Goal: Check status: Check status

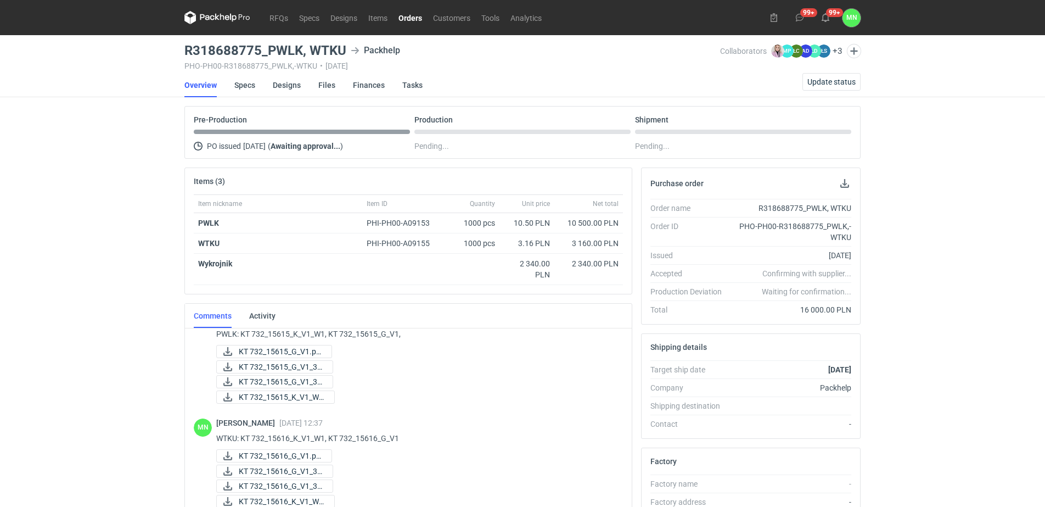
click at [401, 18] on link "Orders" at bounding box center [410, 17] width 35 height 13
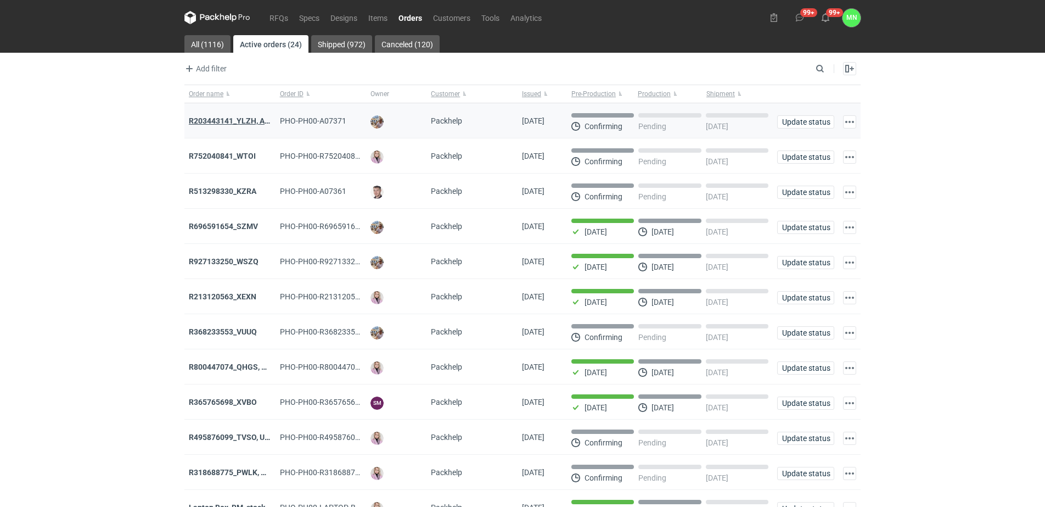
click at [234, 116] on strong "R203443141_YLZH, AHYW" at bounding box center [235, 120] width 93 height 9
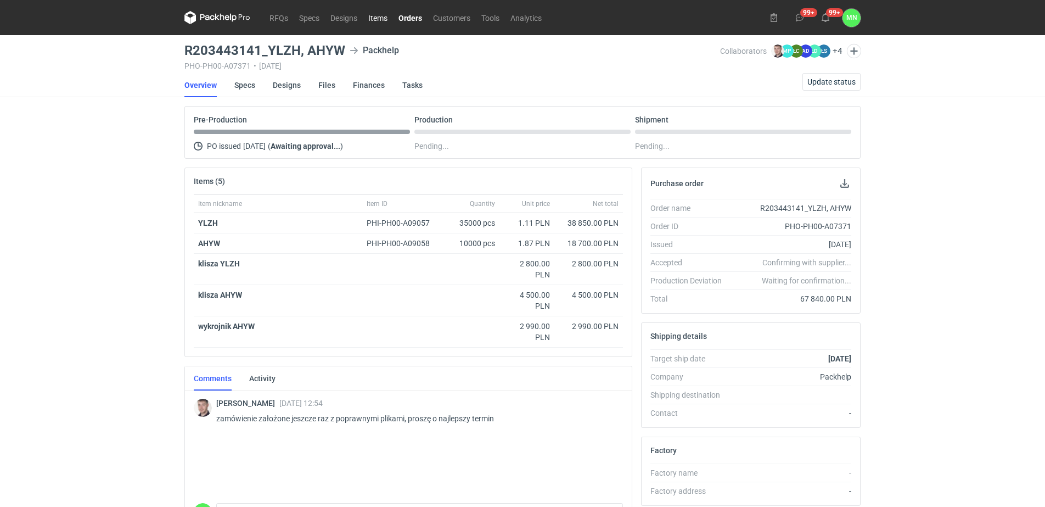
click at [385, 19] on link "Items" at bounding box center [378, 17] width 30 height 13
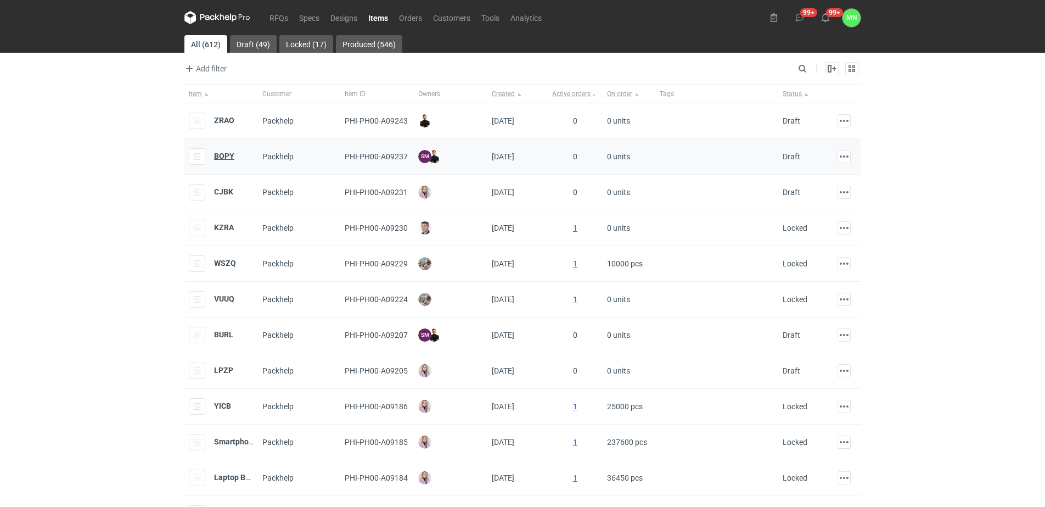
click at [228, 158] on strong "BOPY" at bounding box center [224, 156] width 20 height 9
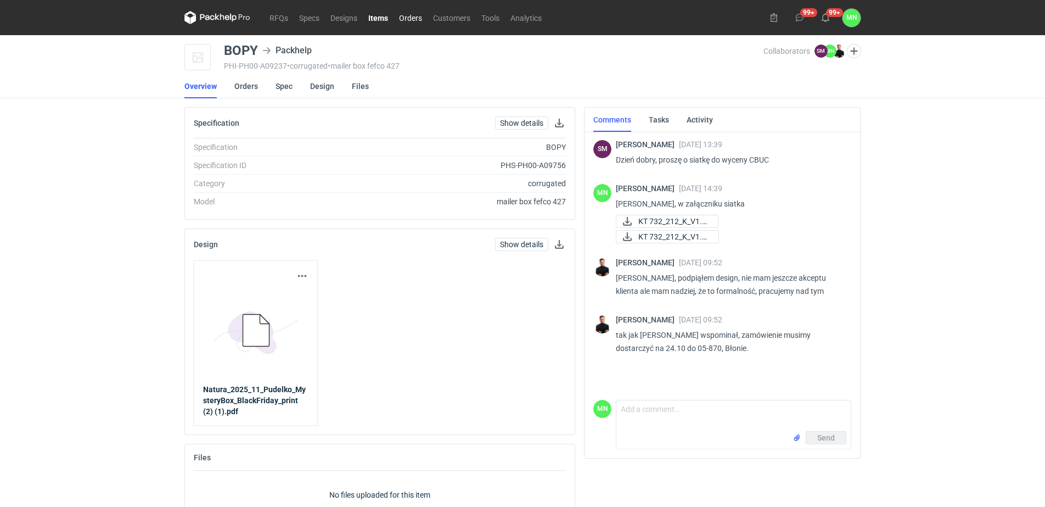
click at [421, 16] on link "Orders" at bounding box center [411, 17] width 34 height 13
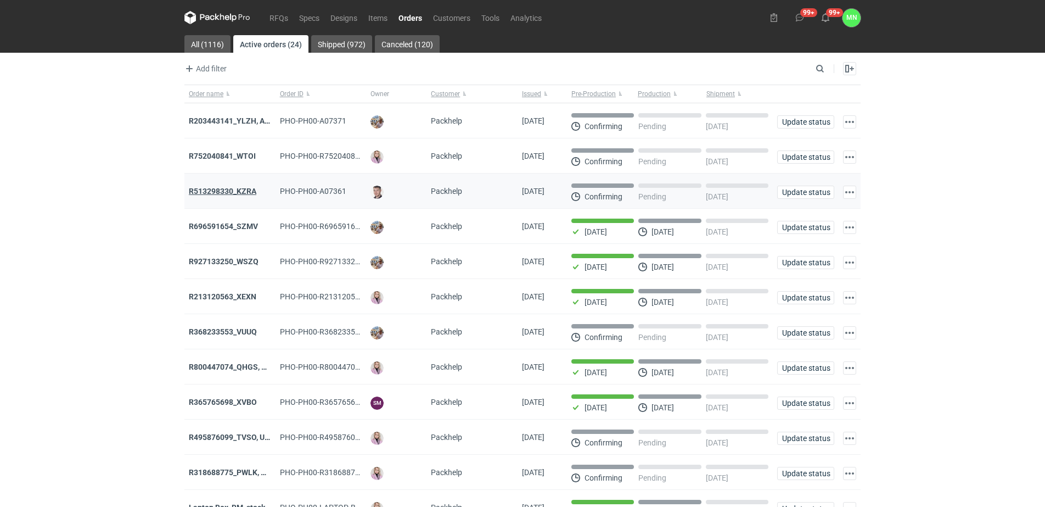
click at [245, 193] on strong "R513298330_KZRA" at bounding box center [223, 191] width 68 height 9
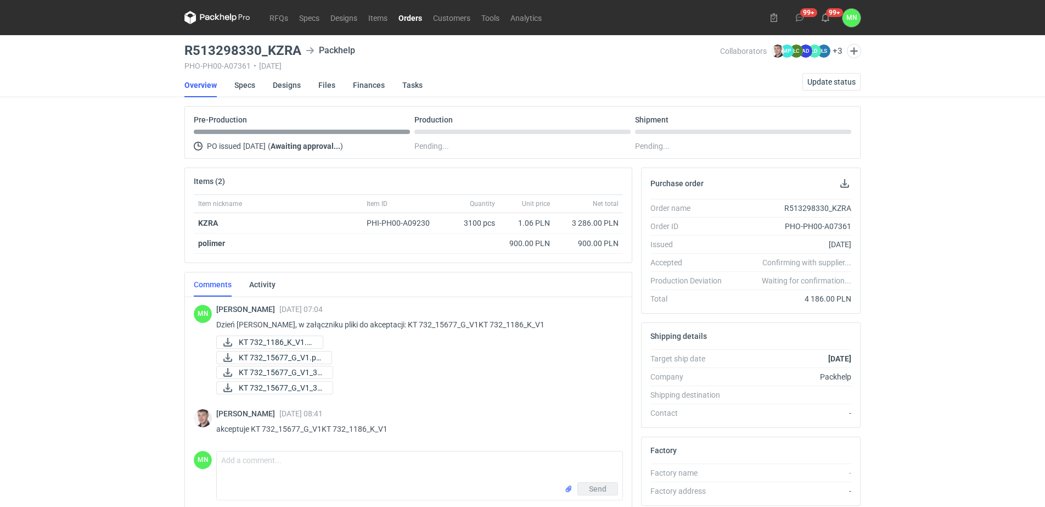
click at [413, 18] on link "Orders" at bounding box center [410, 17] width 35 height 13
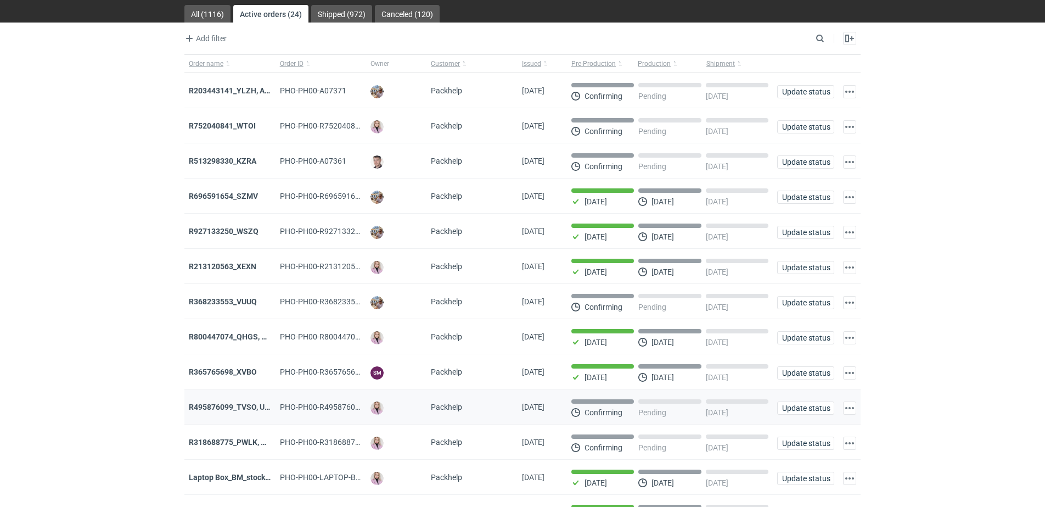
scroll to position [137, 0]
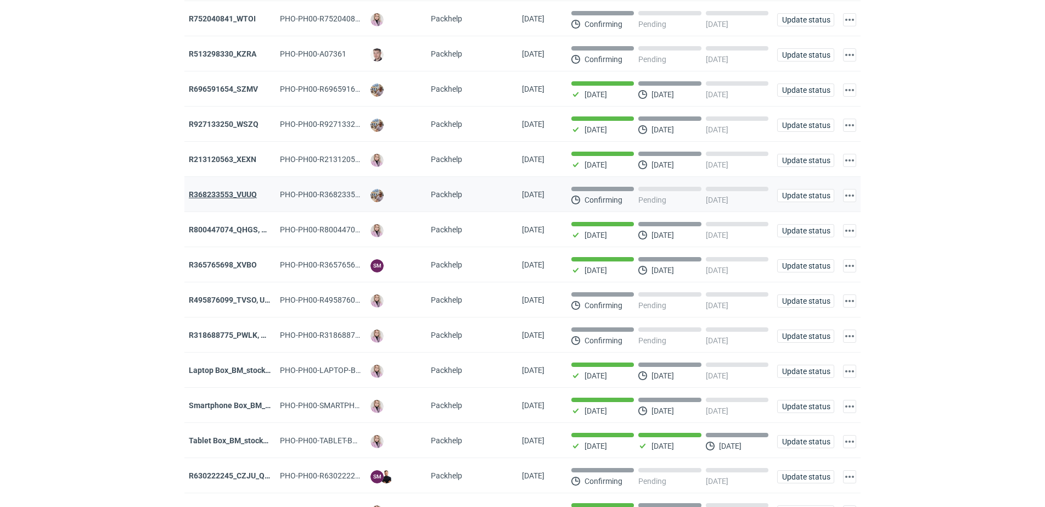
click at [248, 194] on strong "R368233553_VUUQ" at bounding box center [223, 194] width 68 height 9
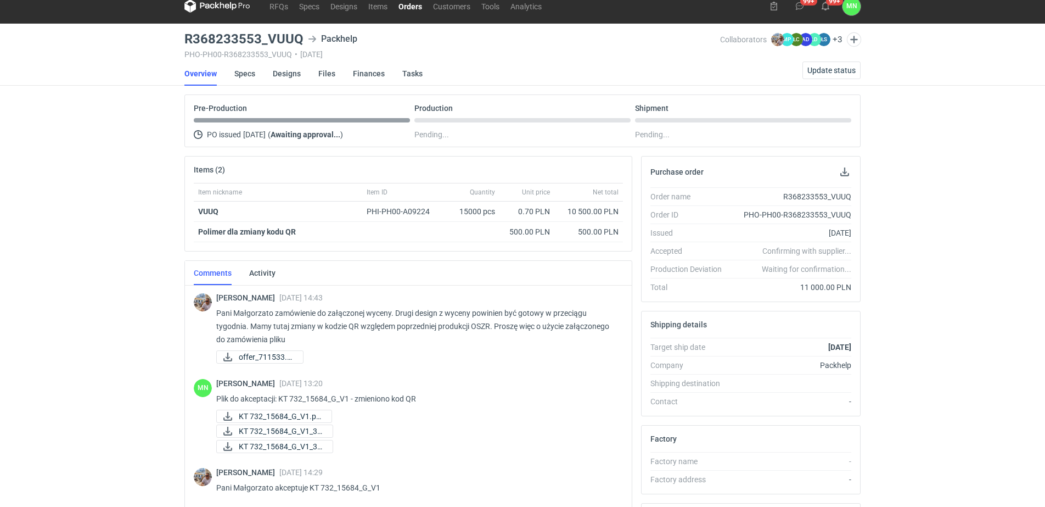
scroll to position [10, 0]
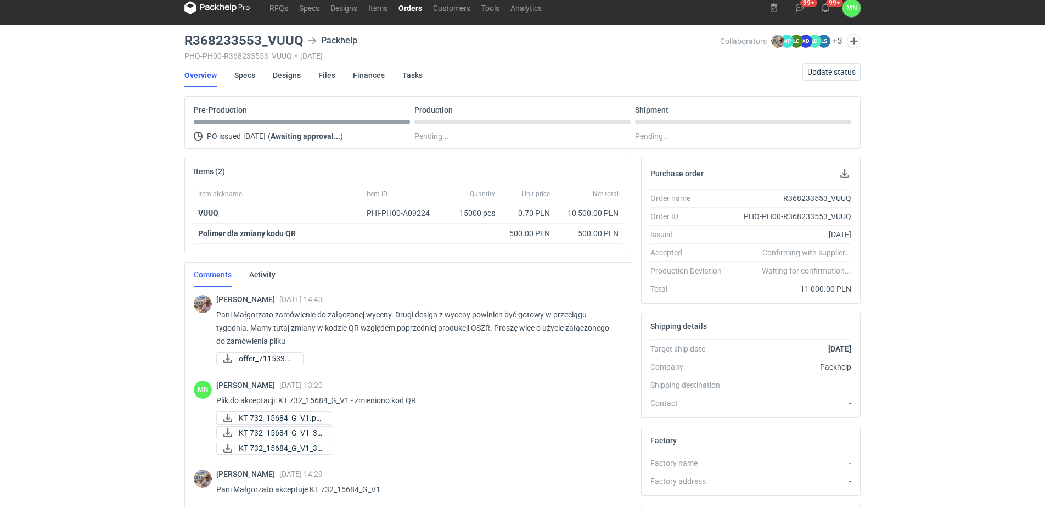
click at [272, 34] on h3 "R368233553_VUUQ" at bounding box center [243, 40] width 119 height 13
copy h3 "R368233553_VUUQ"
drag, startPoint x: 424, startPoint y: 3, endPoint x: 415, endPoint y: 6, distance: 9.2
click at [424, 3] on link "Orders" at bounding box center [410, 7] width 35 height 13
